Goal: Task Accomplishment & Management: Use online tool/utility

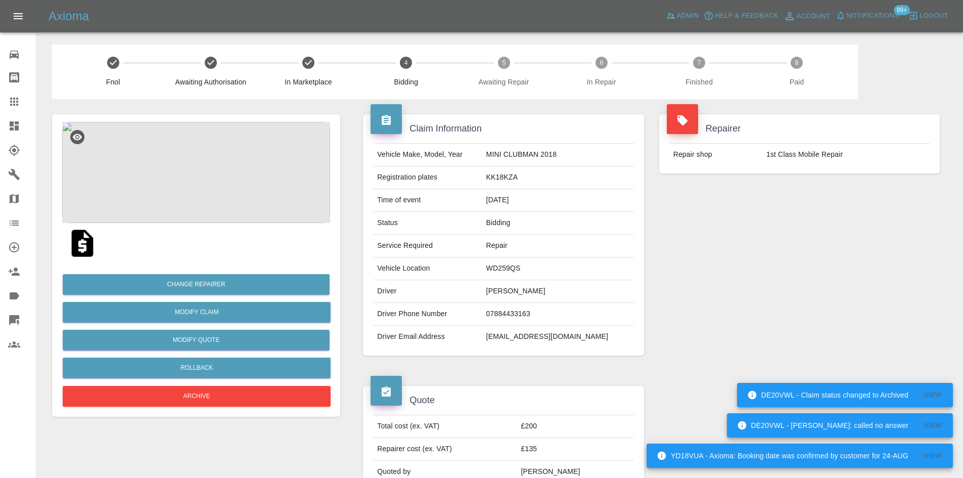
click at [1, 127] on link "Dashboard" at bounding box center [18, 126] width 36 height 24
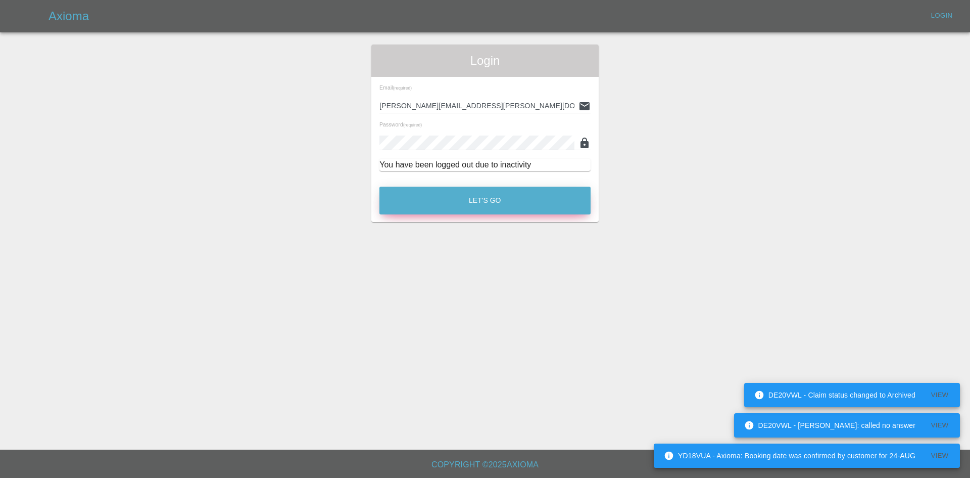
click at [449, 210] on button "Let's Go" at bounding box center [485, 200] width 211 height 28
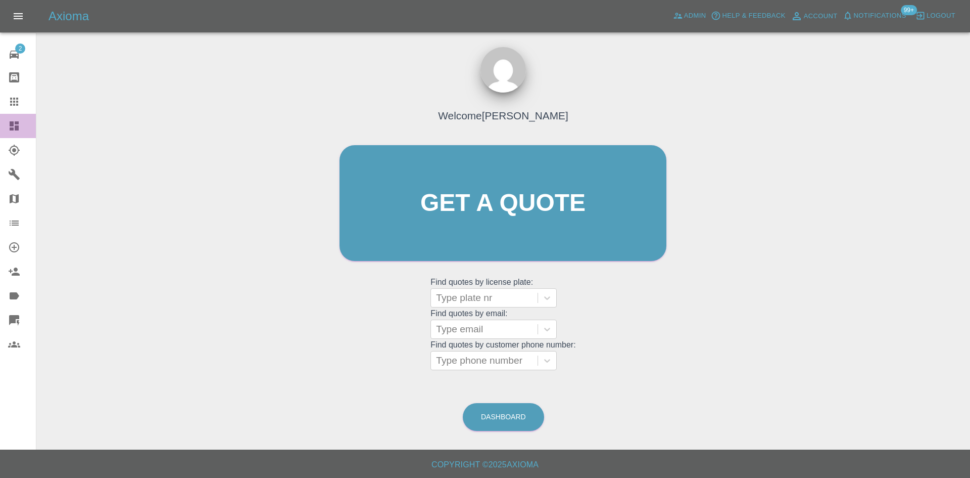
click at [13, 126] on icon at bounding box center [14, 125] width 9 height 9
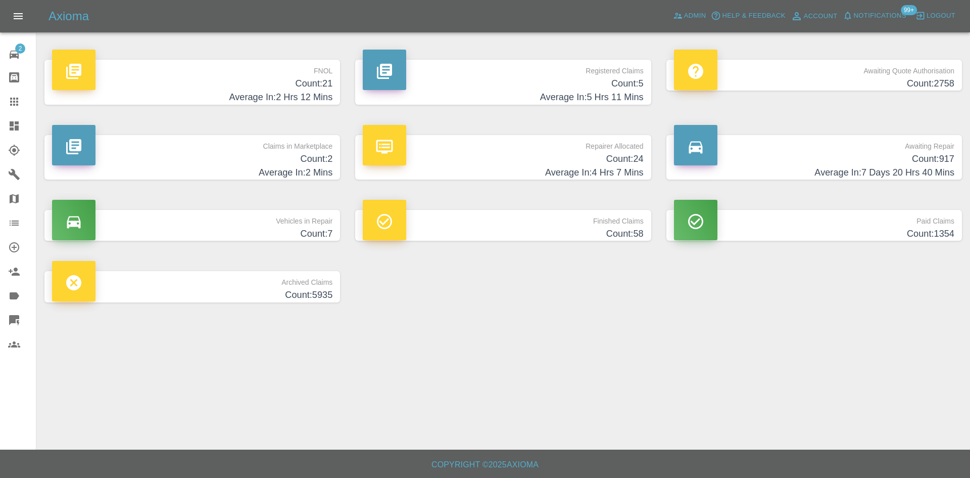
click at [292, 172] on h4 "Average In: 2 Mins" at bounding box center [192, 173] width 280 height 14
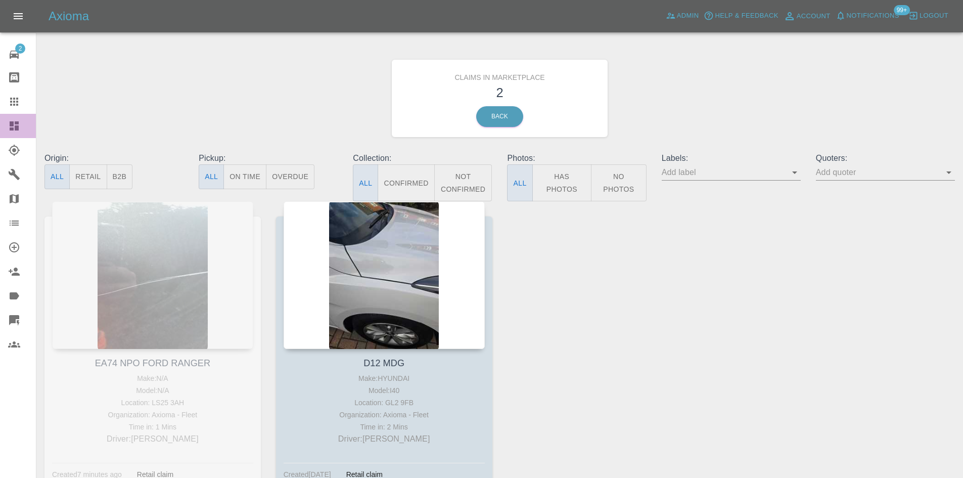
click at [10, 128] on icon at bounding box center [14, 125] width 9 height 9
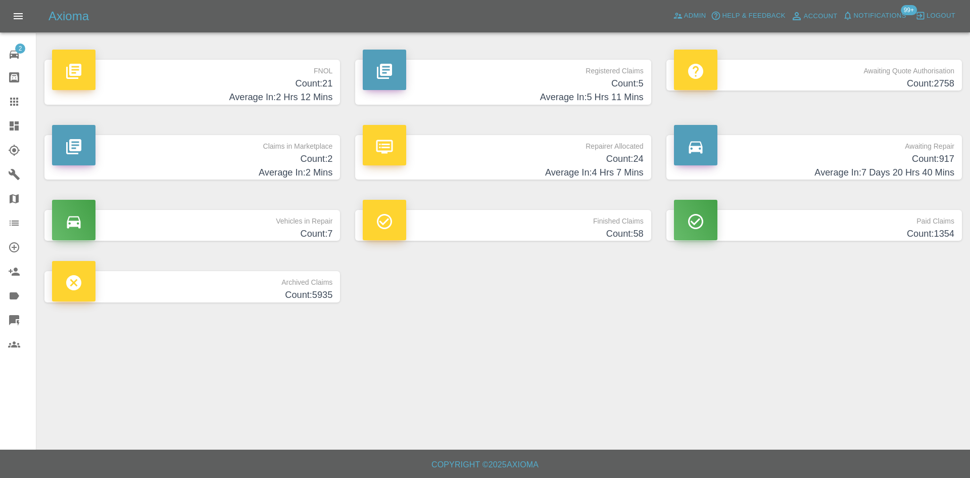
click at [483, 151] on p "Repairer Allocated" at bounding box center [503, 143] width 280 height 17
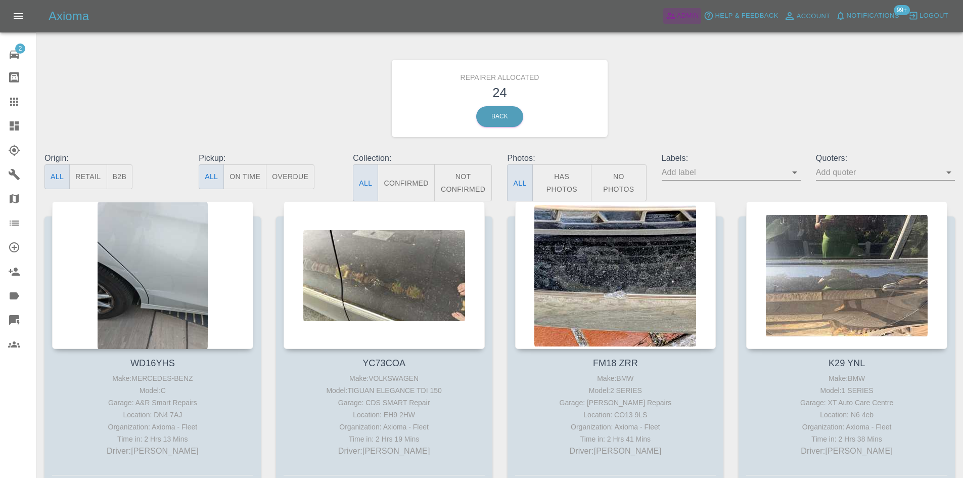
click at [688, 18] on span "Admin" at bounding box center [688, 16] width 22 height 12
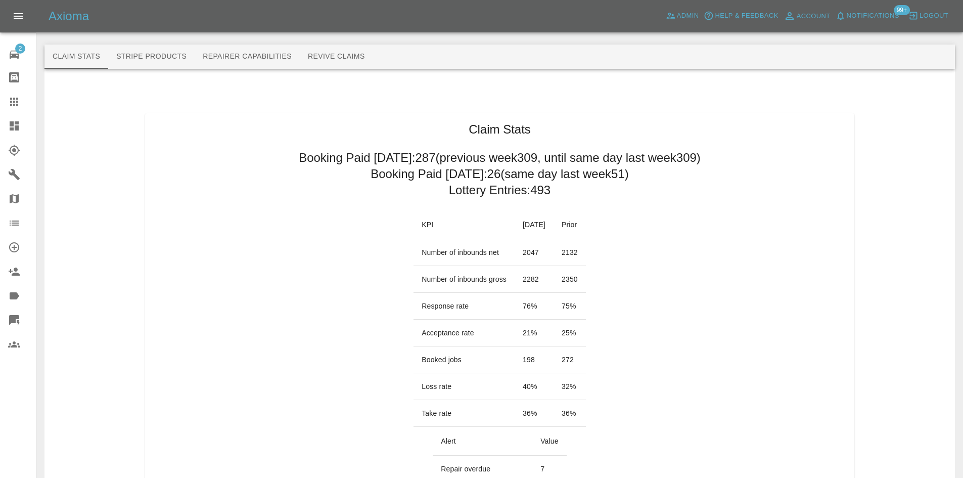
click at [299, 164] on h2 "Booking Paid since Saturday: 287 (previous week 309 , until same day last week …" at bounding box center [500, 158] width 402 height 16
click at [6, 132] on link "Dashboard" at bounding box center [18, 126] width 36 height 24
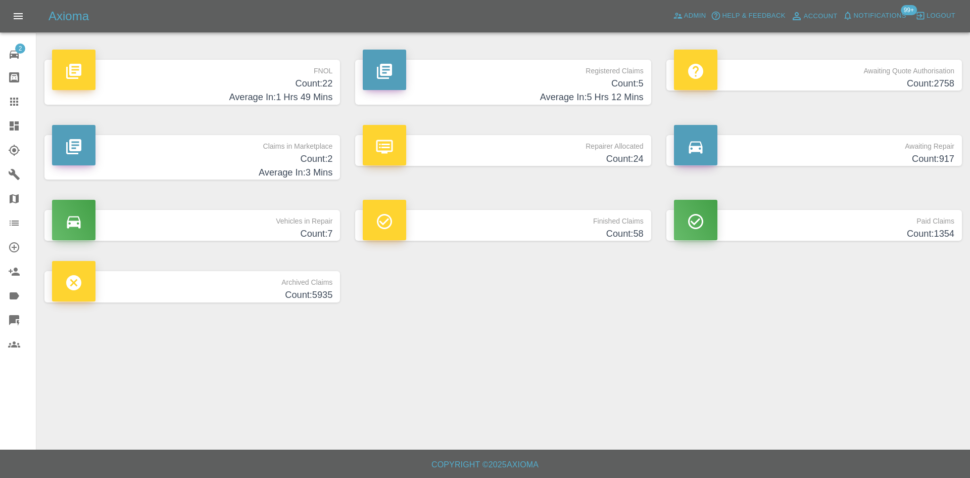
click at [225, 104] on h4 "Average In: 1 Hrs 49 Mins" at bounding box center [192, 97] width 280 height 14
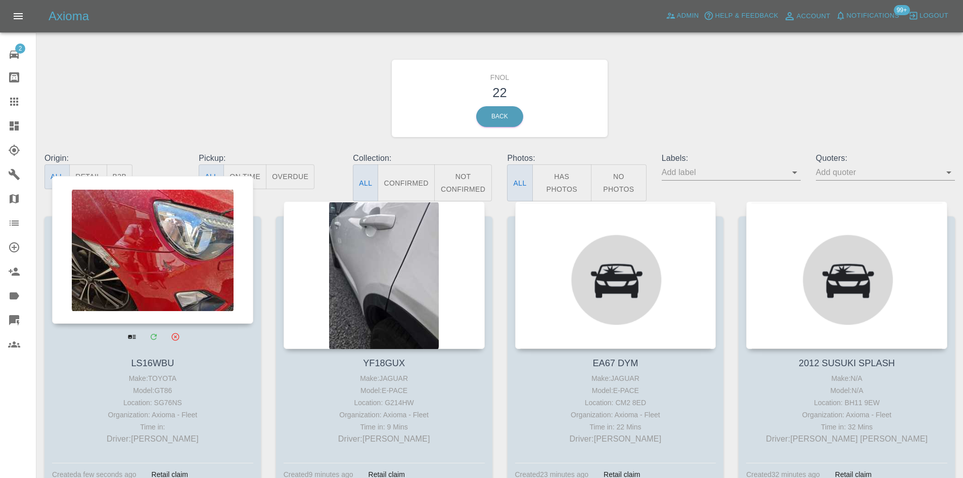
click at [182, 266] on div at bounding box center [152, 250] width 201 height 148
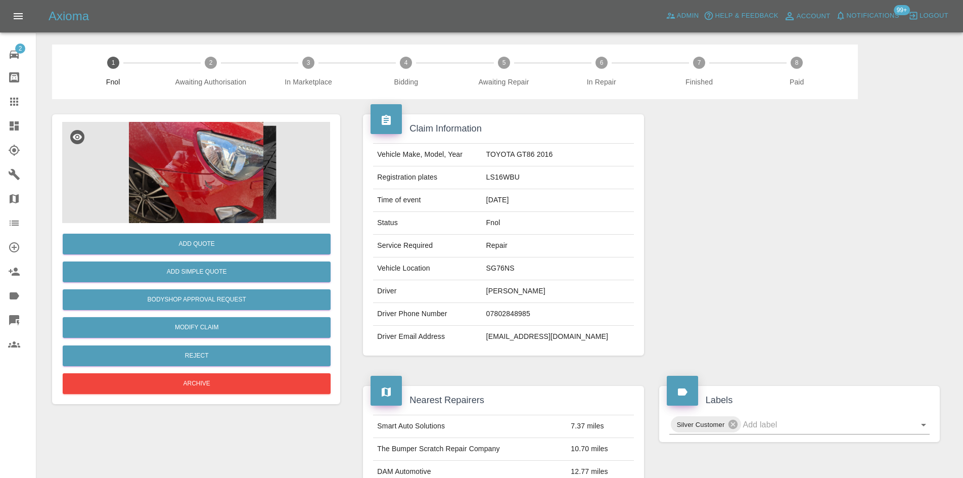
click at [220, 202] on img at bounding box center [196, 172] width 268 height 101
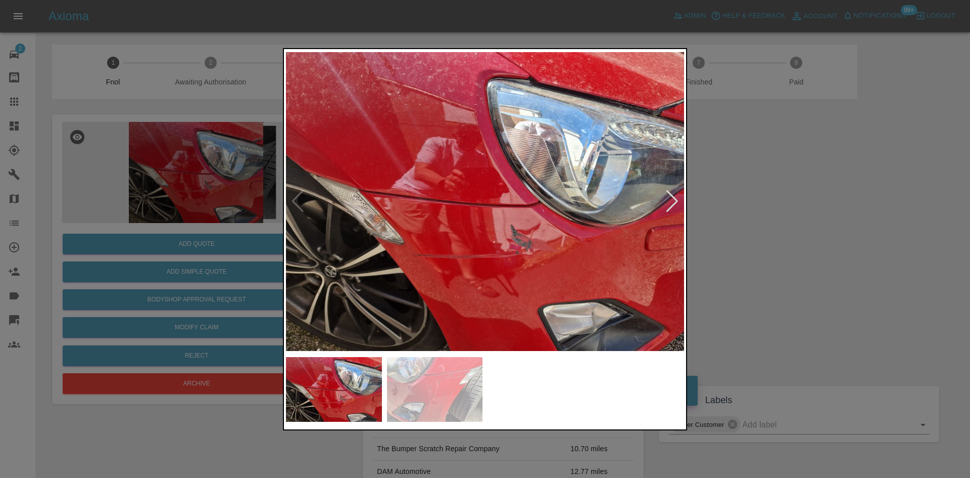
click at [675, 208] on div at bounding box center [673, 201] width 14 height 22
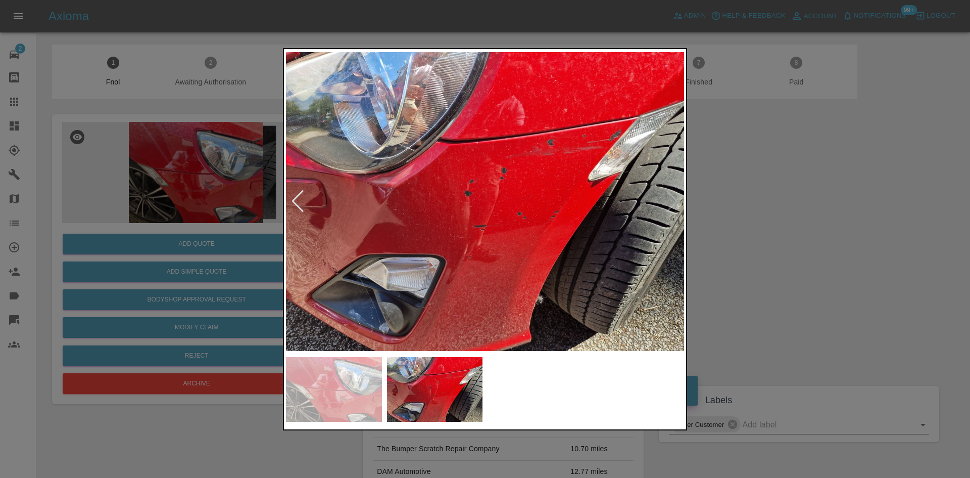
click at [791, 203] on div at bounding box center [485, 239] width 970 height 478
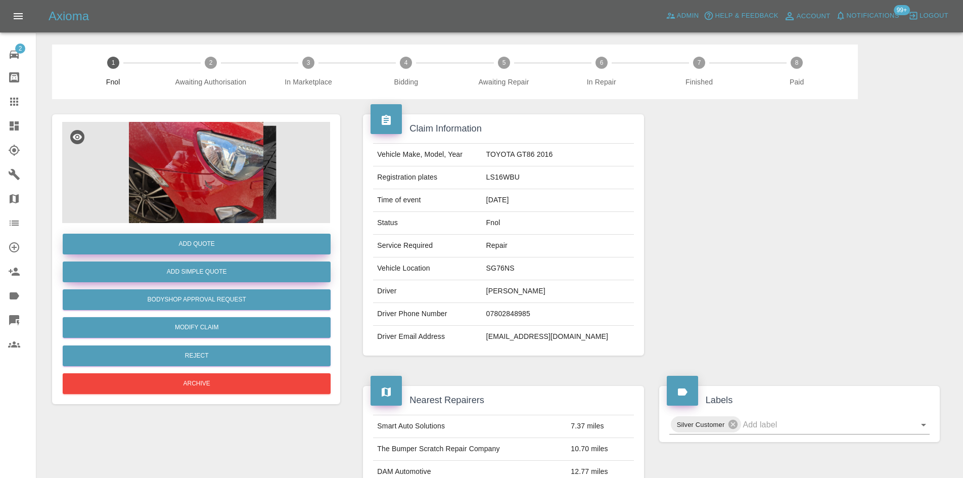
drag, startPoint x: 183, startPoint y: 246, endPoint x: 197, endPoint y: 268, distance: 26.1
click at [197, 266] on div "Add Quote Add Simple Quote Bodyshop Approval Request Modify Claim Reject Archive" at bounding box center [196, 309] width 268 height 173
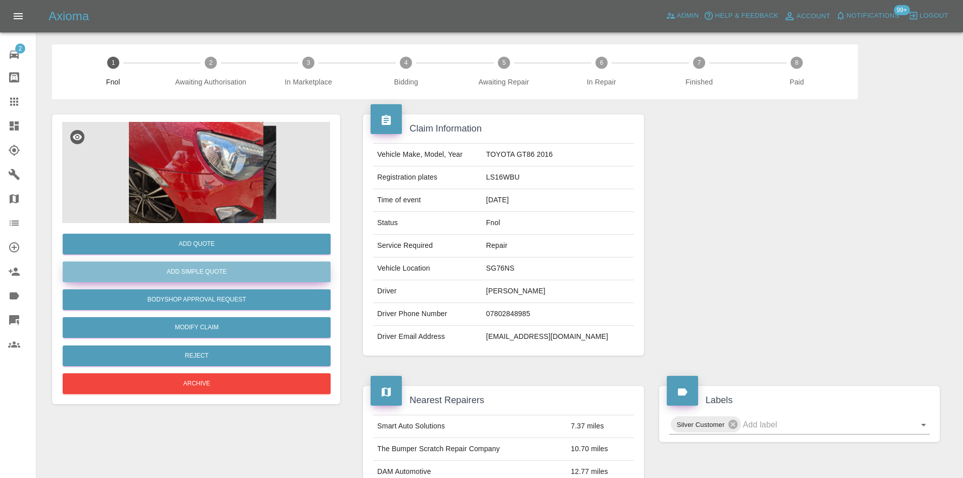
click at [197, 268] on button "Add Simple Quote" at bounding box center [197, 271] width 268 height 21
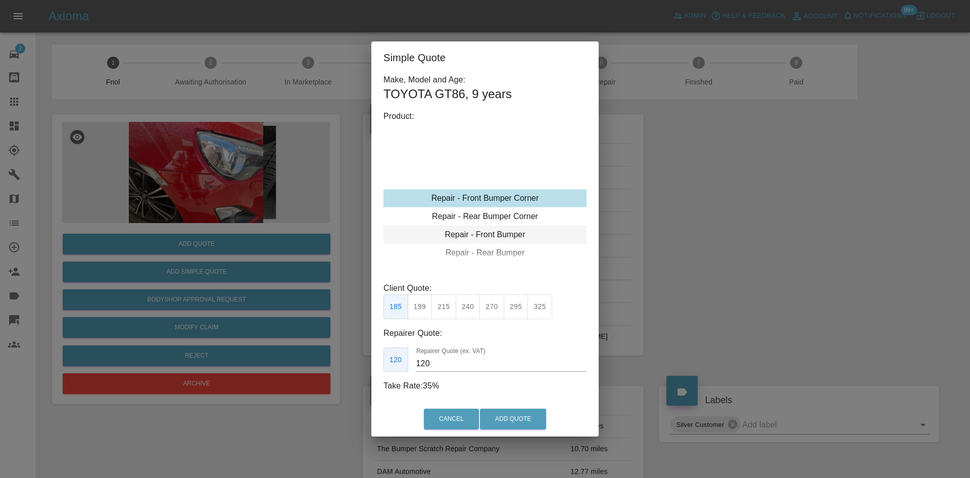
click at [475, 238] on div "Repair - Front Bumper" at bounding box center [485, 234] width 203 height 18
click at [483, 312] on button "400" at bounding box center [492, 306] width 25 height 25
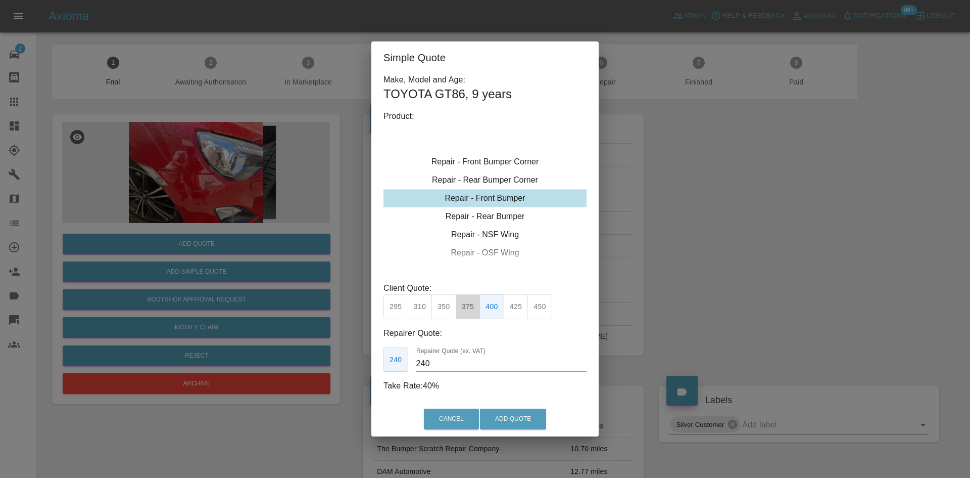
click at [476, 312] on button "375" at bounding box center [468, 306] width 25 height 25
type input "220"
click at [497, 419] on button "Add Quote" at bounding box center [513, 418] width 66 height 21
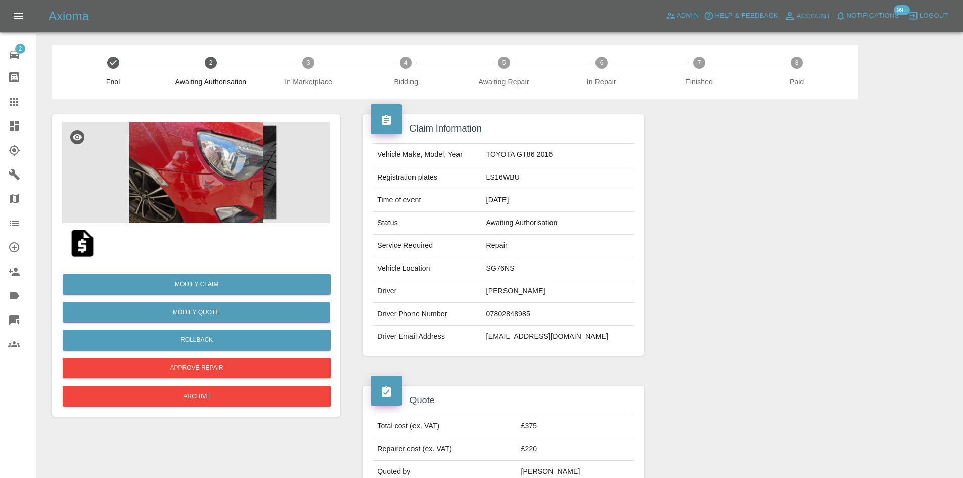
click at [1, 120] on link "Dashboard" at bounding box center [18, 126] width 36 height 24
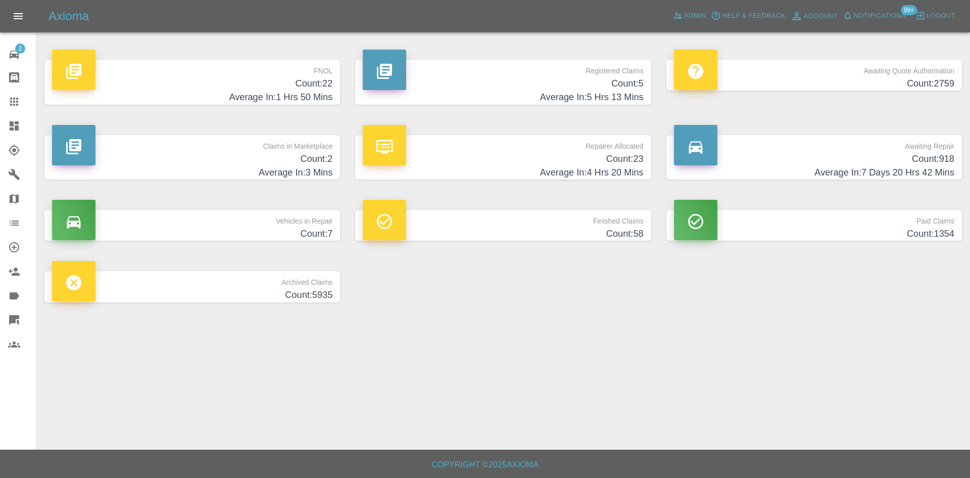
click at [586, 96] on h4 "Average In: 5 Hrs 13 Mins" at bounding box center [503, 97] width 280 height 14
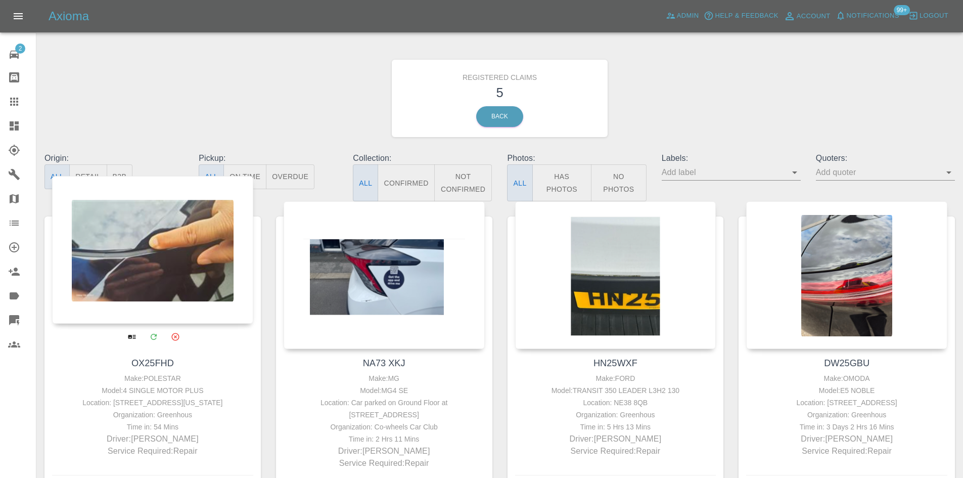
click at [206, 282] on div at bounding box center [152, 250] width 201 height 148
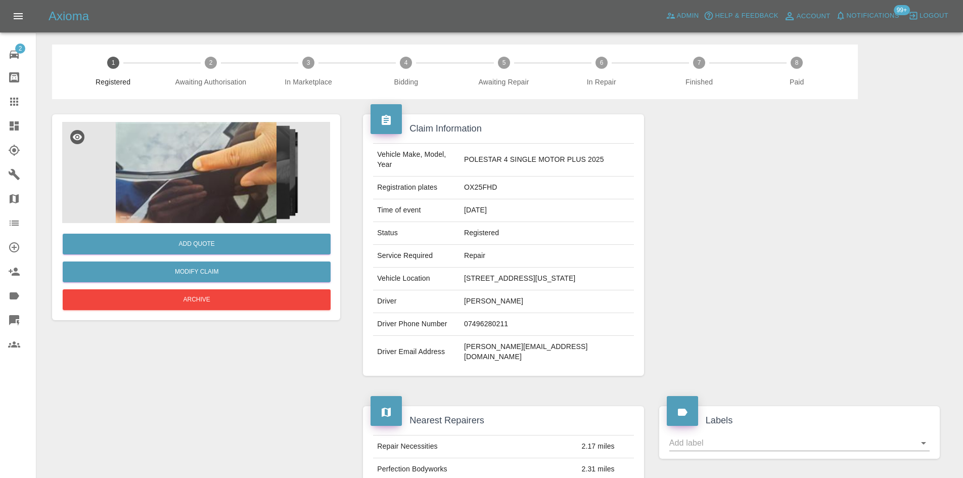
click at [179, 157] on img at bounding box center [196, 172] width 268 height 101
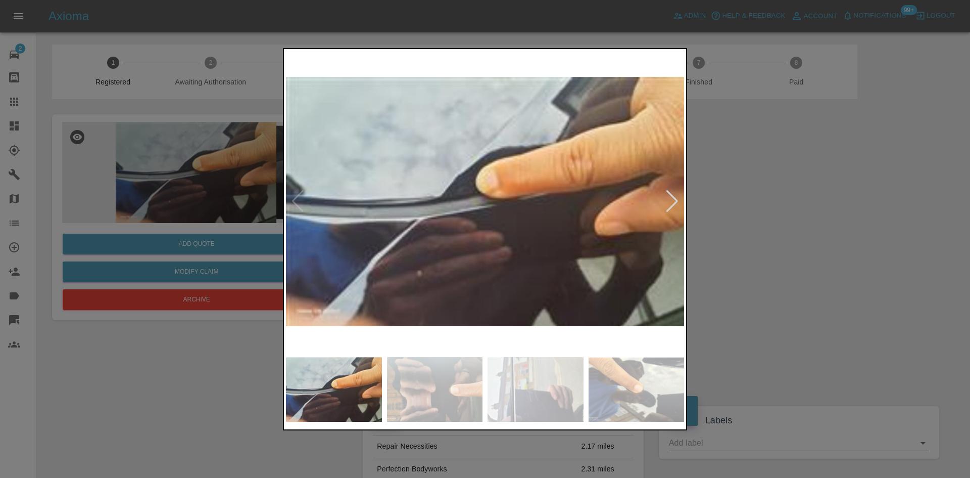
click at [671, 208] on div at bounding box center [673, 201] width 14 height 22
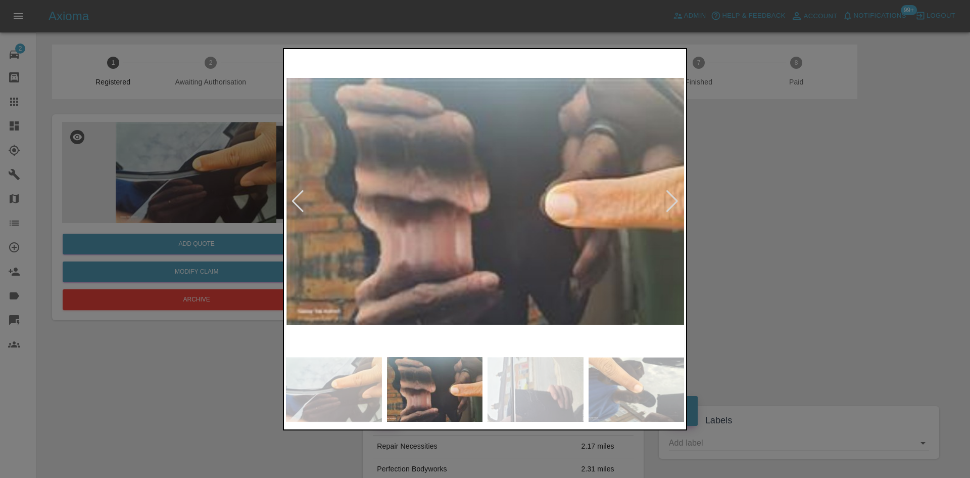
click at [671, 208] on div at bounding box center [673, 201] width 14 height 22
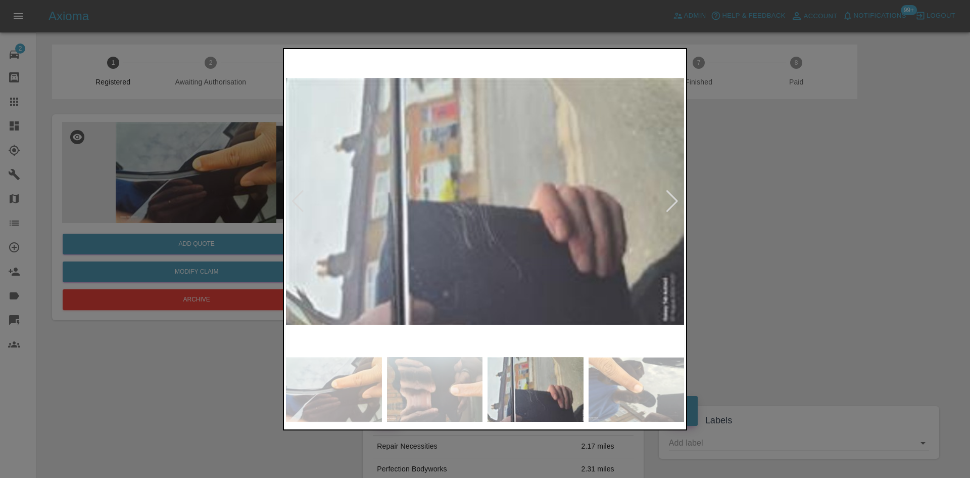
click at [671, 208] on div at bounding box center [673, 201] width 14 height 22
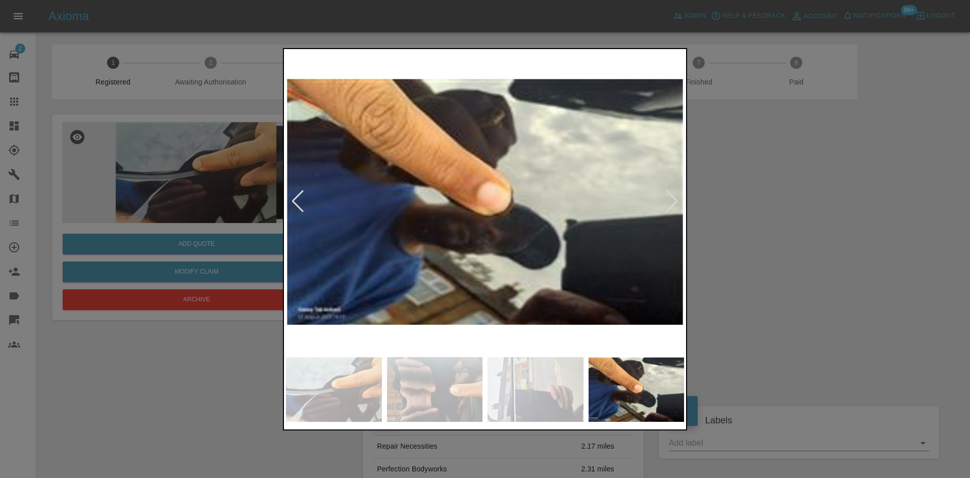
click at [782, 220] on div at bounding box center [485, 239] width 970 height 478
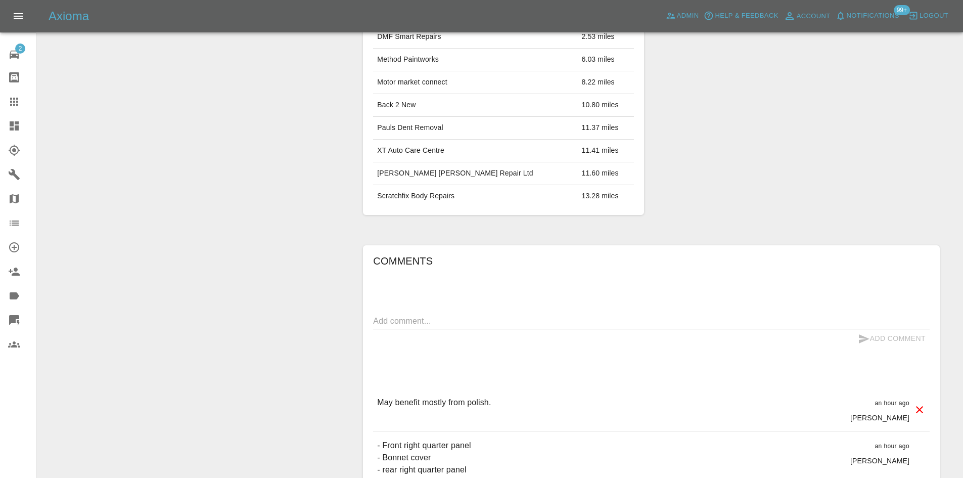
scroll to position [556, 0]
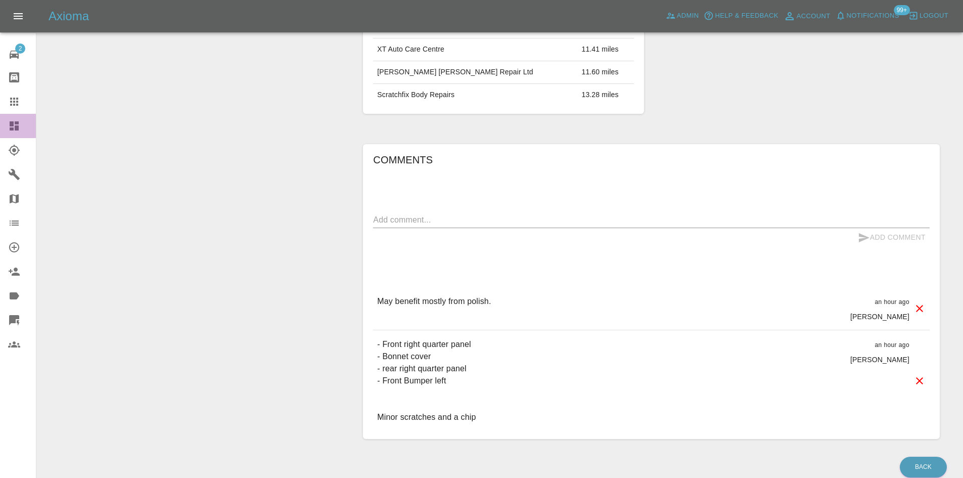
click at [16, 126] on icon at bounding box center [14, 125] width 9 height 9
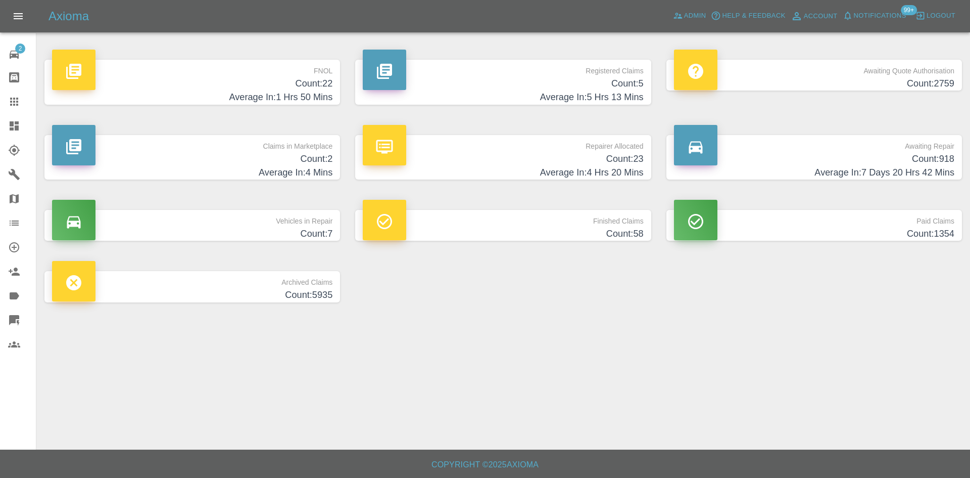
click at [213, 80] on h4 "Count: 22" at bounding box center [192, 84] width 280 height 14
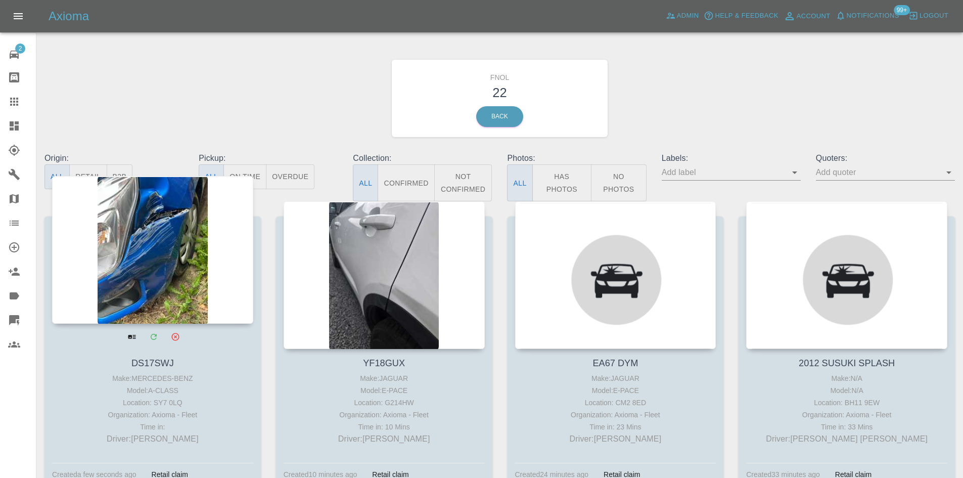
click at [167, 227] on div at bounding box center [152, 250] width 201 height 148
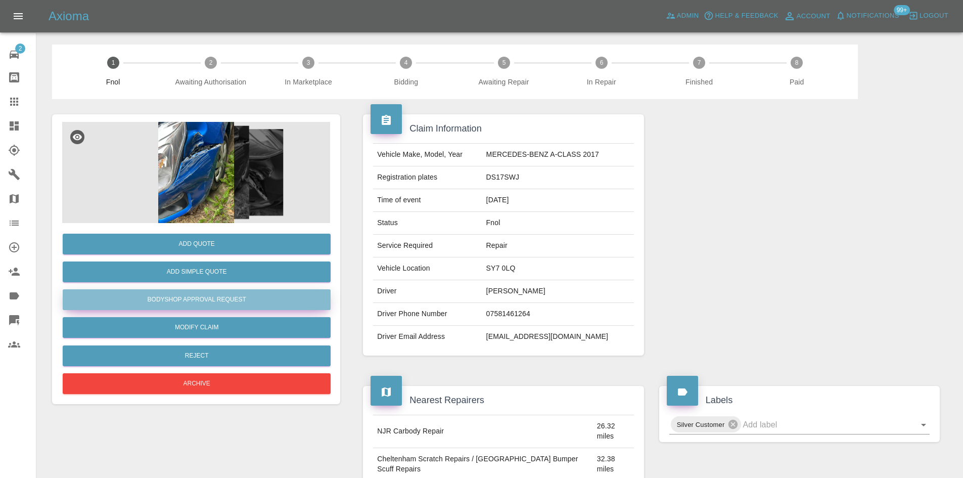
click at [227, 302] on button "Bodyshop Approval Request" at bounding box center [197, 299] width 268 height 21
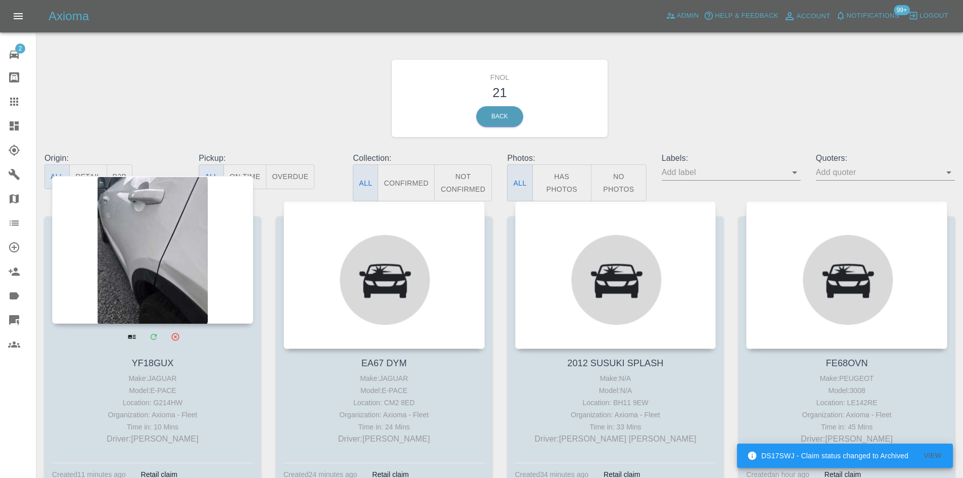
click at [160, 232] on div at bounding box center [152, 250] width 201 height 148
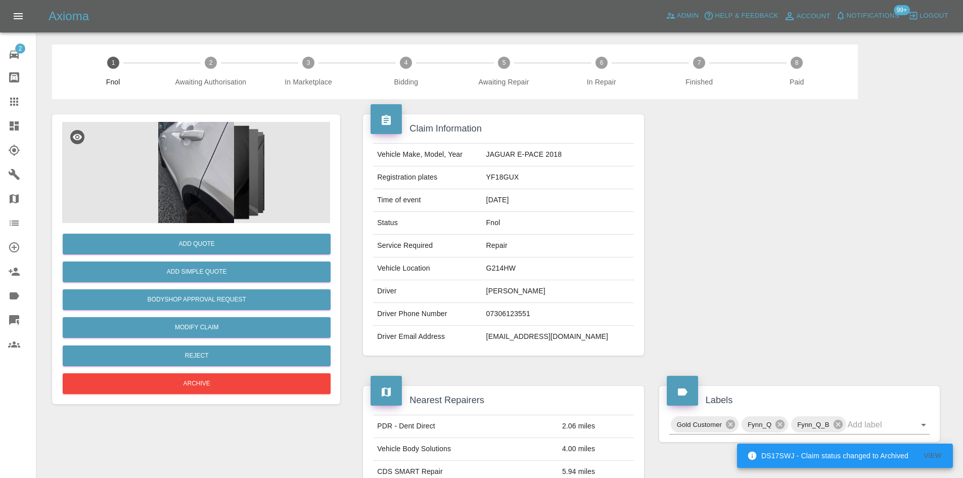
click at [211, 201] on img at bounding box center [196, 172] width 268 height 101
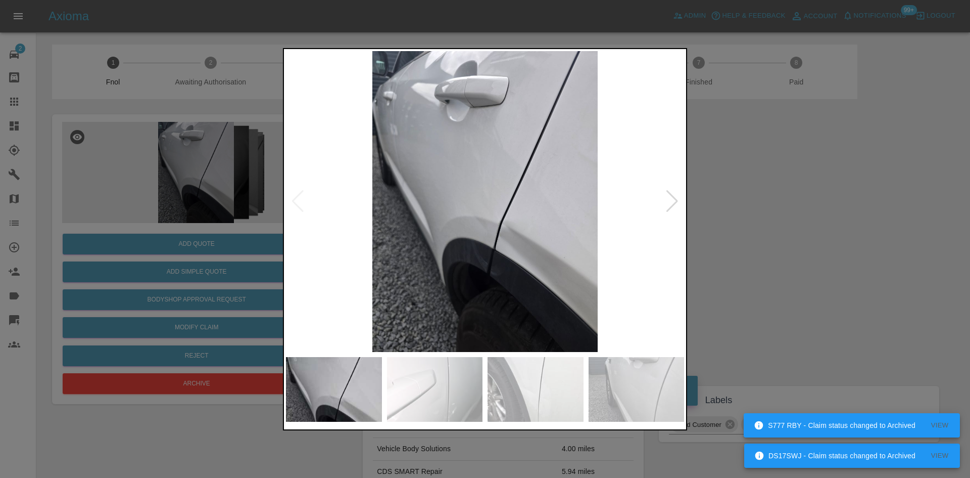
click at [674, 211] on div at bounding box center [673, 201] width 14 height 22
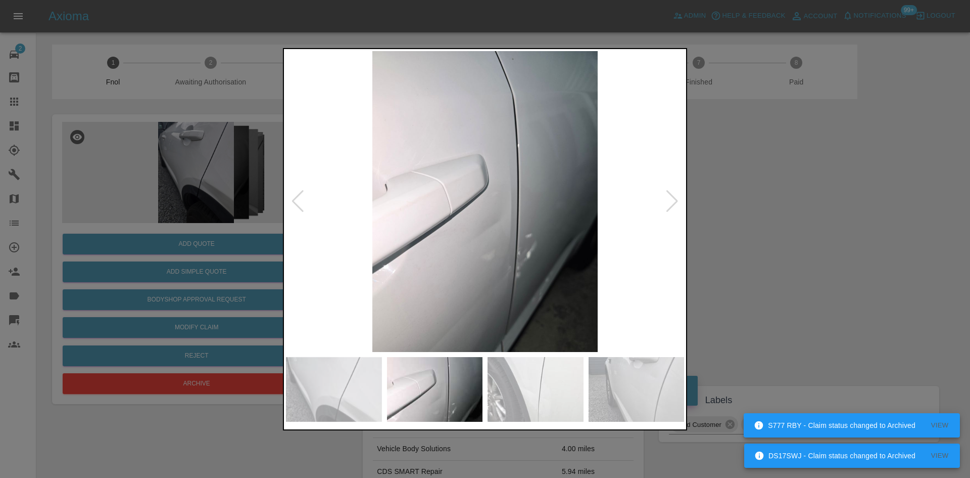
click at [674, 211] on div at bounding box center [673, 201] width 14 height 22
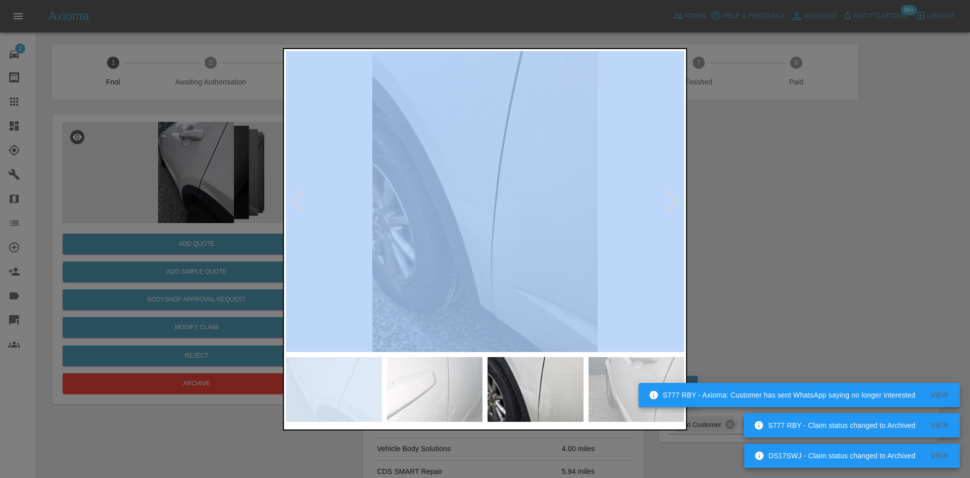
click at [674, 211] on div at bounding box center [673, 201] width 14 height 22
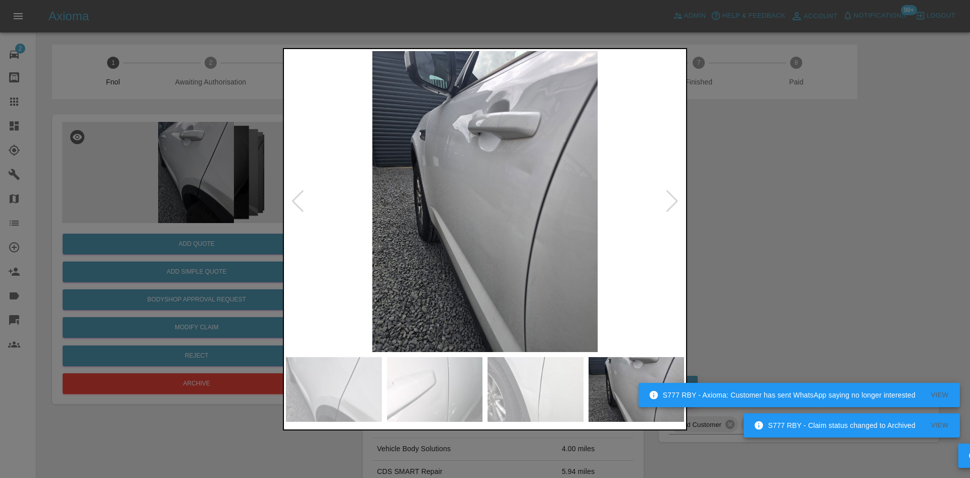
drag, startPoint x: 786, startPoint y: 214, endPoint x: 777, endPoint y: 216, distance: 9.8
click at [786, 215] on div at bounding box center [485, 239] width 970 height 478
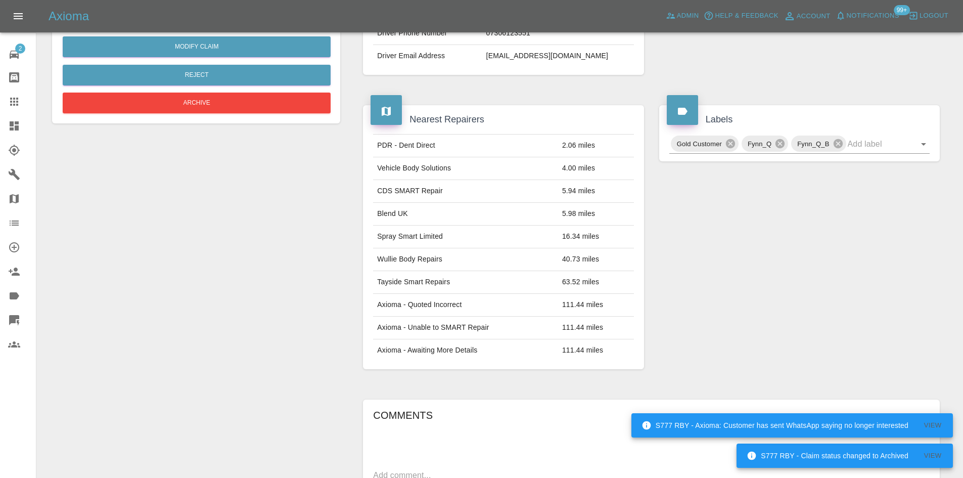
scroll to position [303, 0]
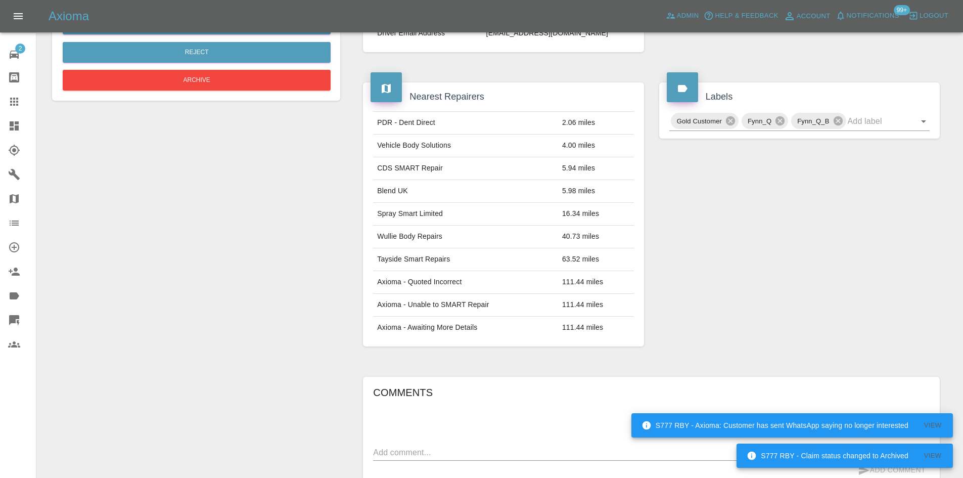
click at [20, 126] on icon at bounding box center [14, 126] width 12 height 12
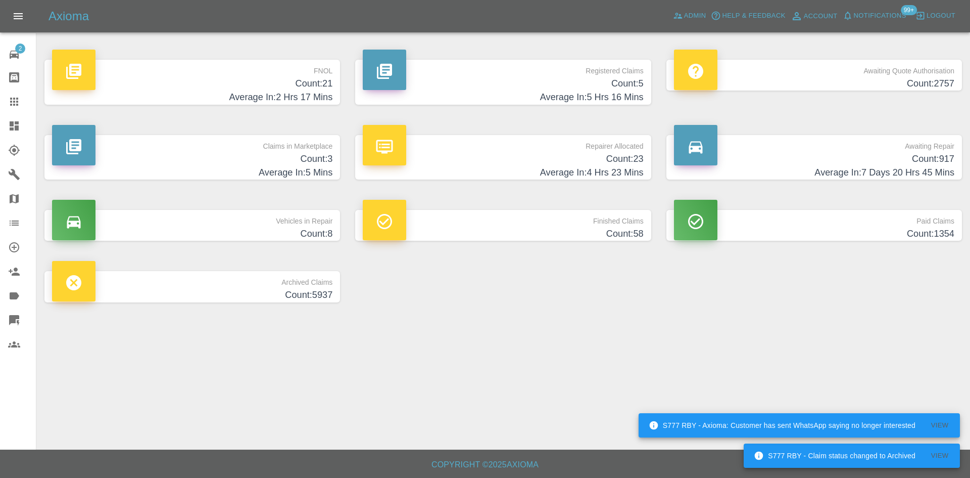
click at [584, 75] on p "Registered Claims" at bounding box center [503, 68] width 280 height 17
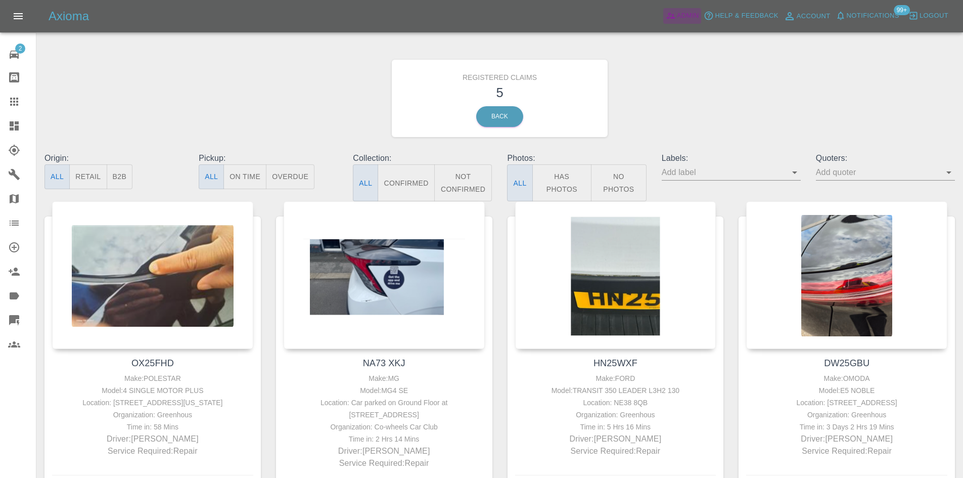
click at [699, 18] on link "Admin" at bounding box center [682, 16] width 38 height 16
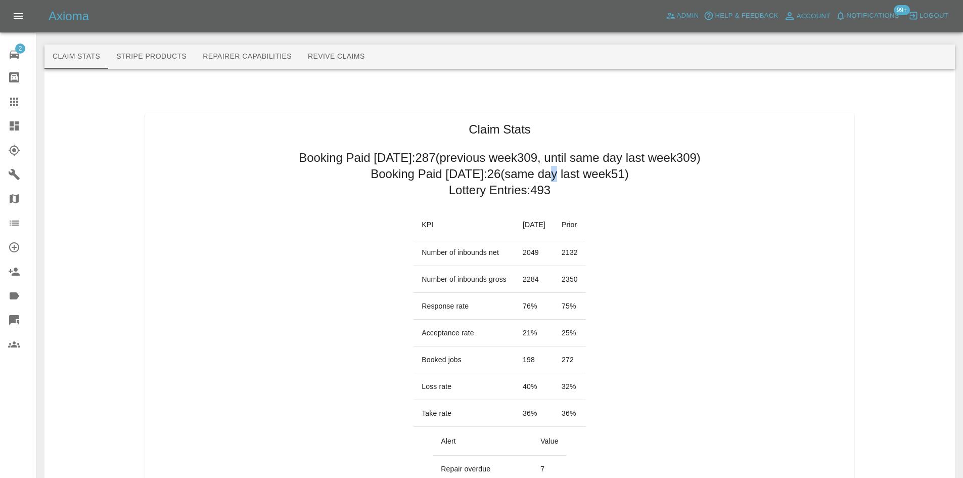
drag, startPoint x: 543, startPoint y: 176, endPoint x: 439, endPoint y: 138, distance: 111.3
click at [540, 170] on h2 "Booking Paid today: 26 (same day last week 51 )" at bounding box center [499, 174] width 258 height 16
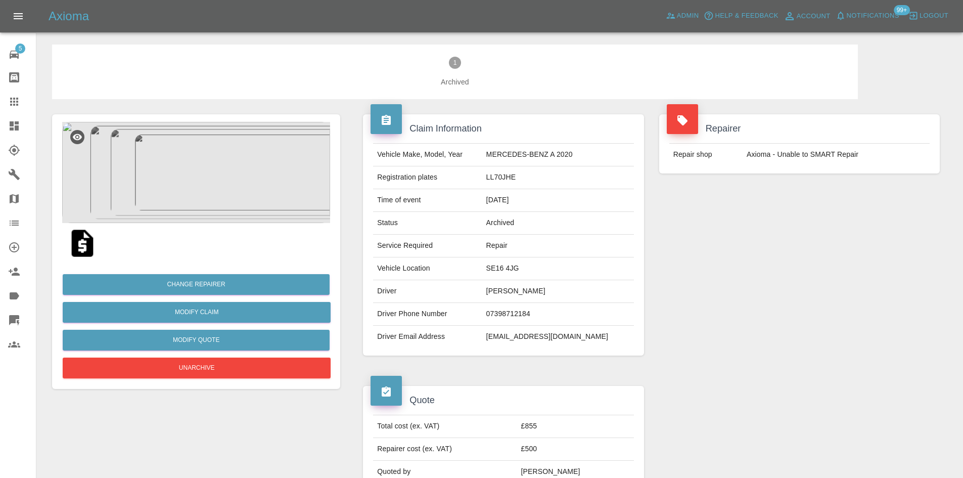
click at [259, 188] on img at bounding box center [196, 172] width 268 height 101
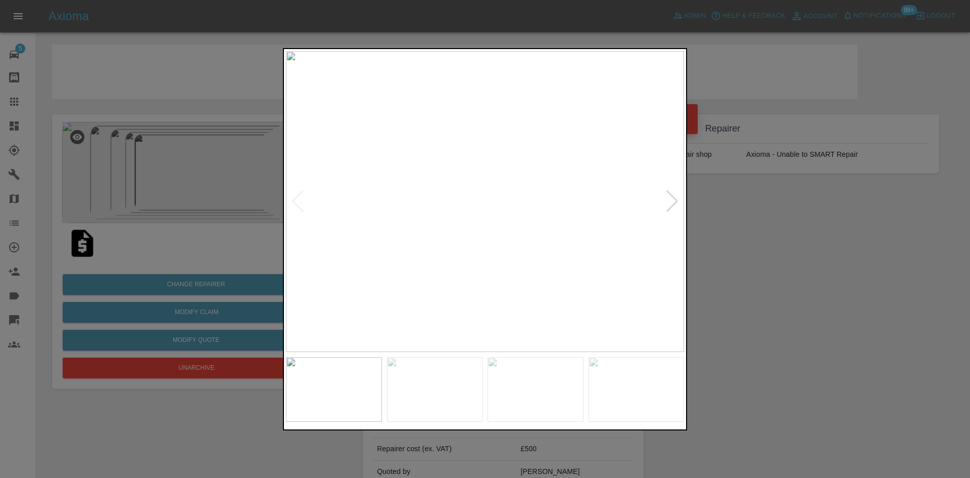
click at [687, 202] on div at bounding box center [485, 239] width 404 height 382
click at [675, 201] on div at bounding box center [673, 201] width 14 height 22
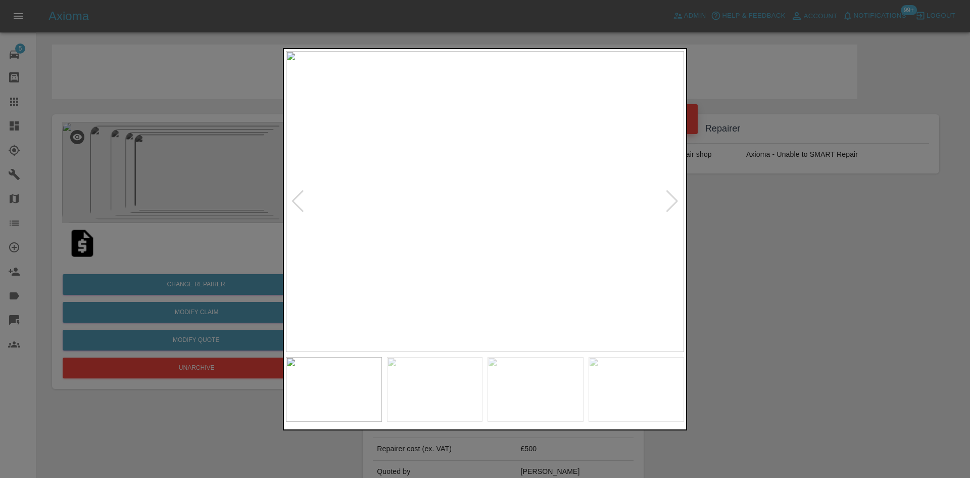
click at [675, 201] on div at bounding box center [673, 201] width 14 height 22
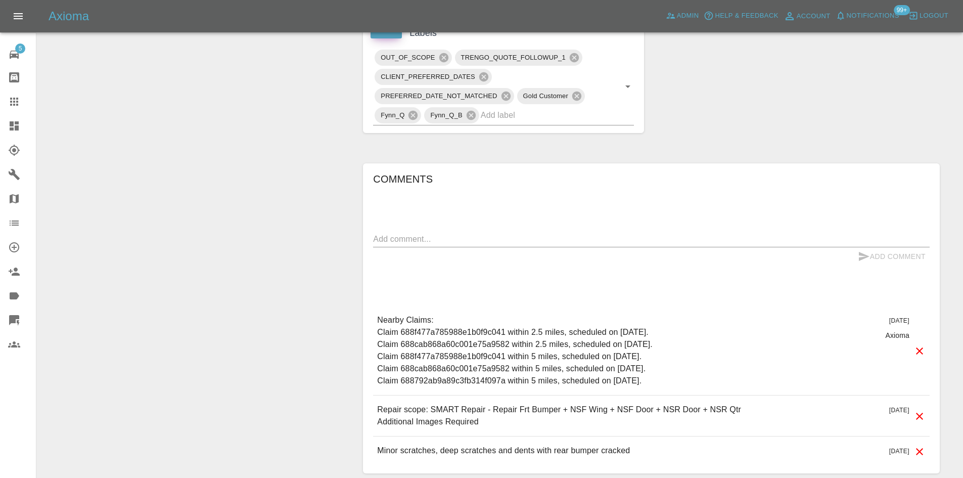
scroll to position [579, 0]
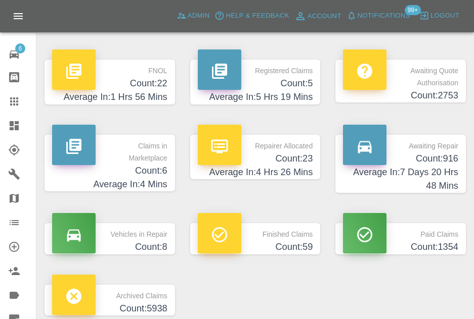
click at [274, 239] on p "Finished Claims" at bounding box center [255, 231] width 115 height 17
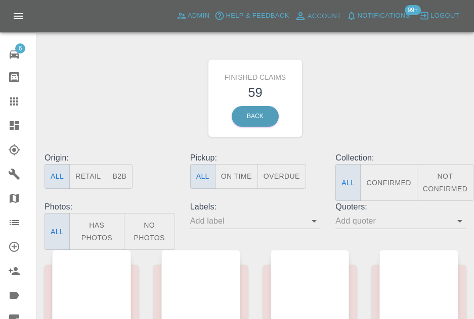
scroll to position [352, 0]
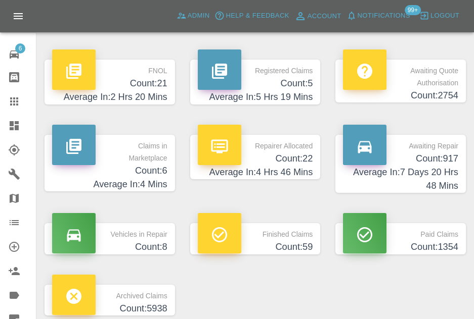
click at [293, 236] on p "Finished Claims" at bounding box center [255, 231] width 115 height 17
